Goal: Check status: Check status

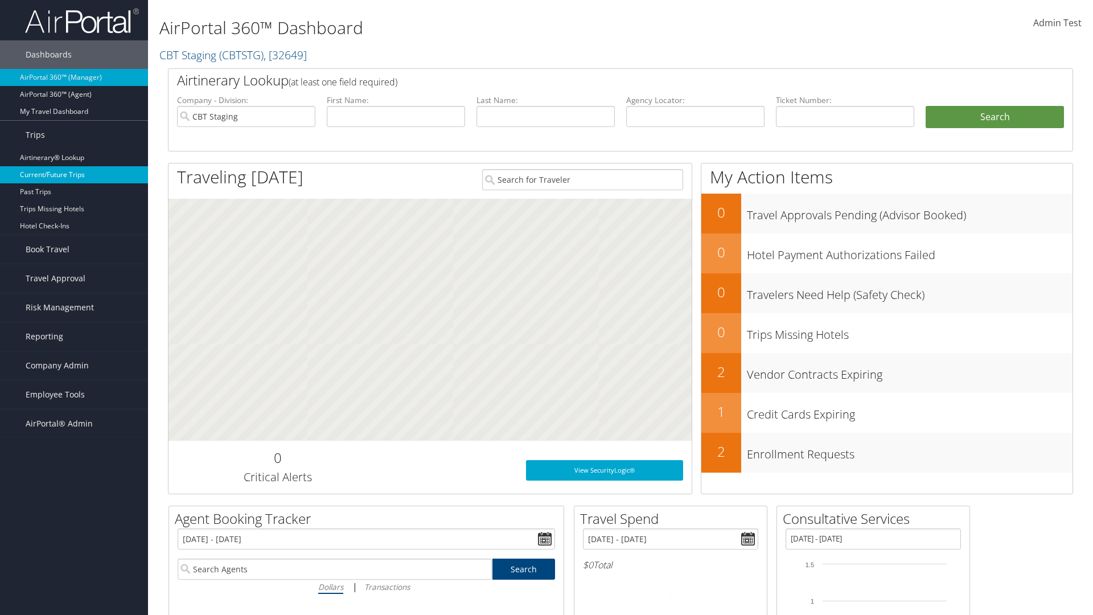
click at [74, 175] on link "Current/Future Trips" at bounding box center [74, 174] width 148 height 17
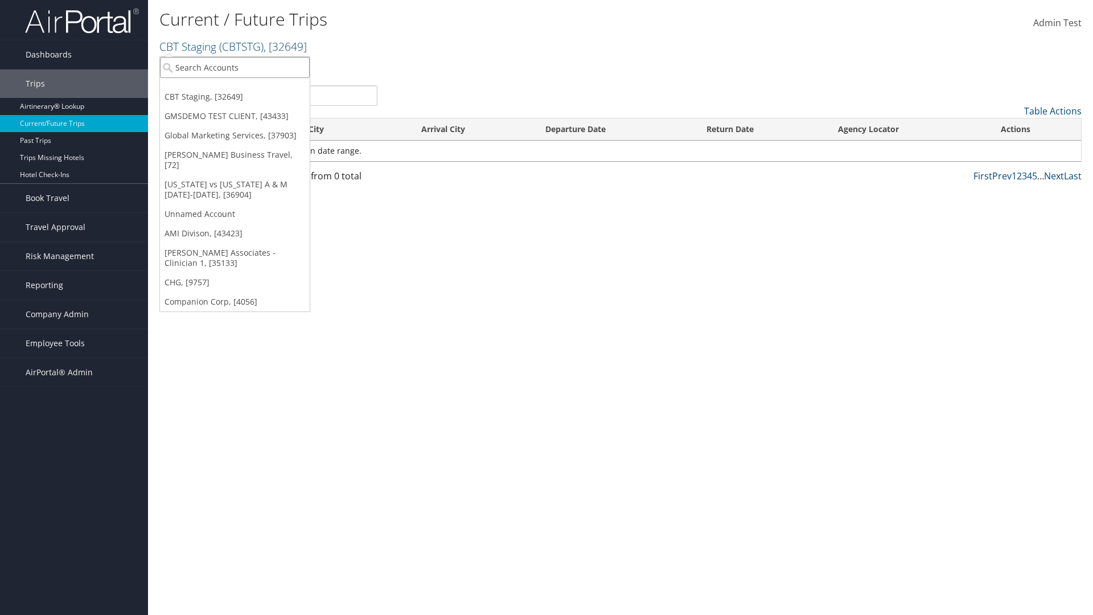
click at [234, 67] on input "search" at bounding box center [235, 67] width 150 height 21
type input "CBTSTG"
click at [234, 88] on div "CBT Staging (CBTSTG), [32649]" at bounding box center [235, 88] width 162 height 10
